Goal: Navigation & Orientation: Find specific page/section

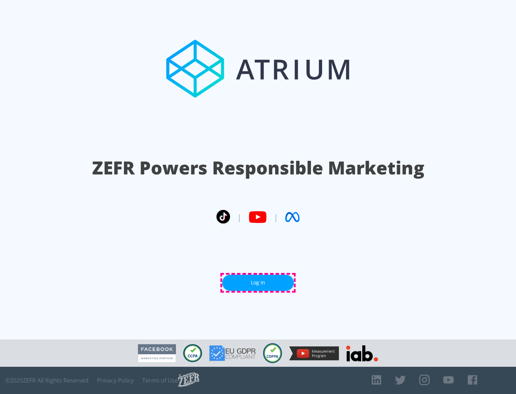
click at [258, 283] on link "Log In" at bounding box center [258, 283] width 72 height 16
